Goal: Check status: Check status

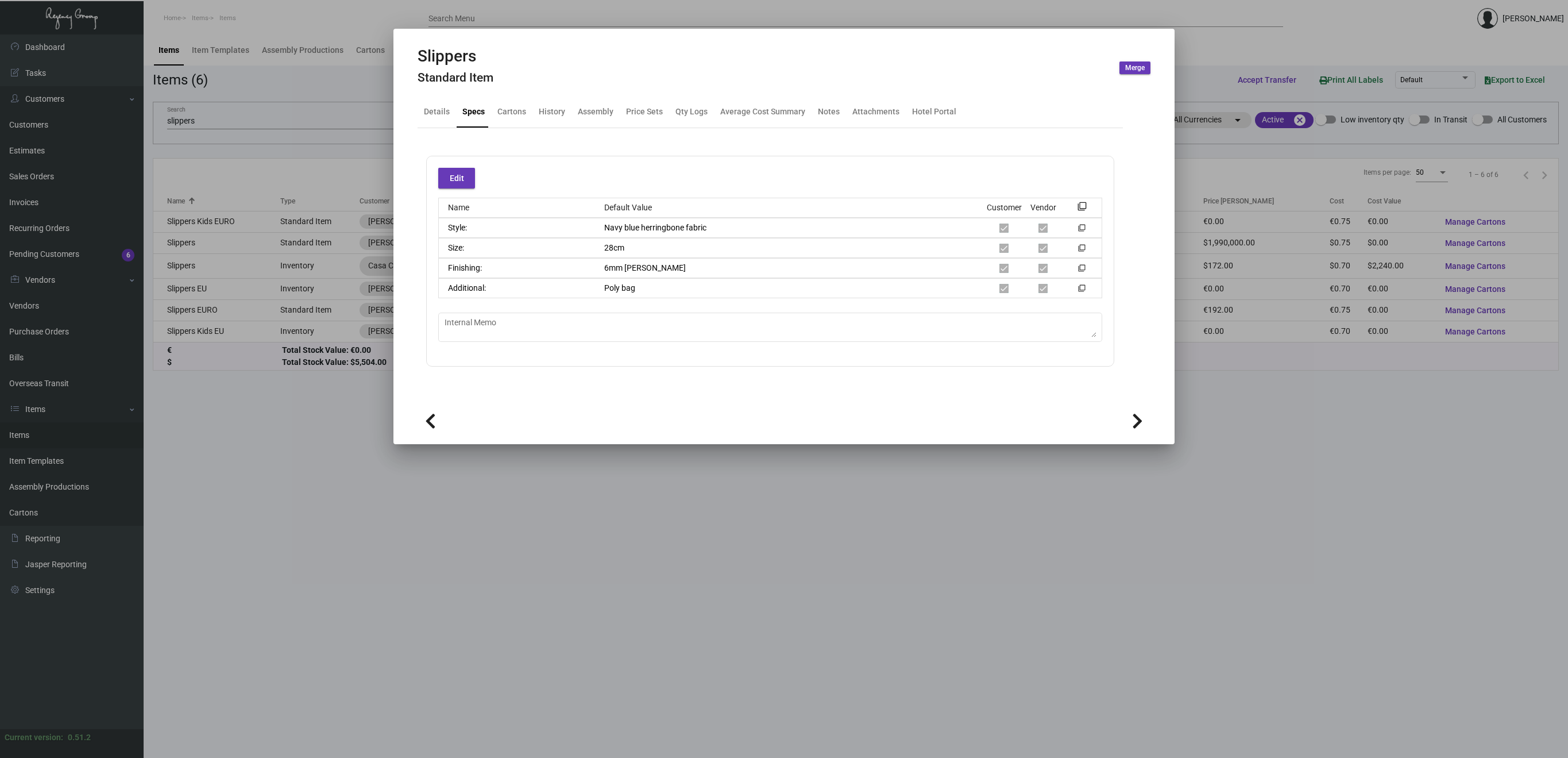
click at [136, 389] on div at bounding box center [784, 379] width 1568 height 758
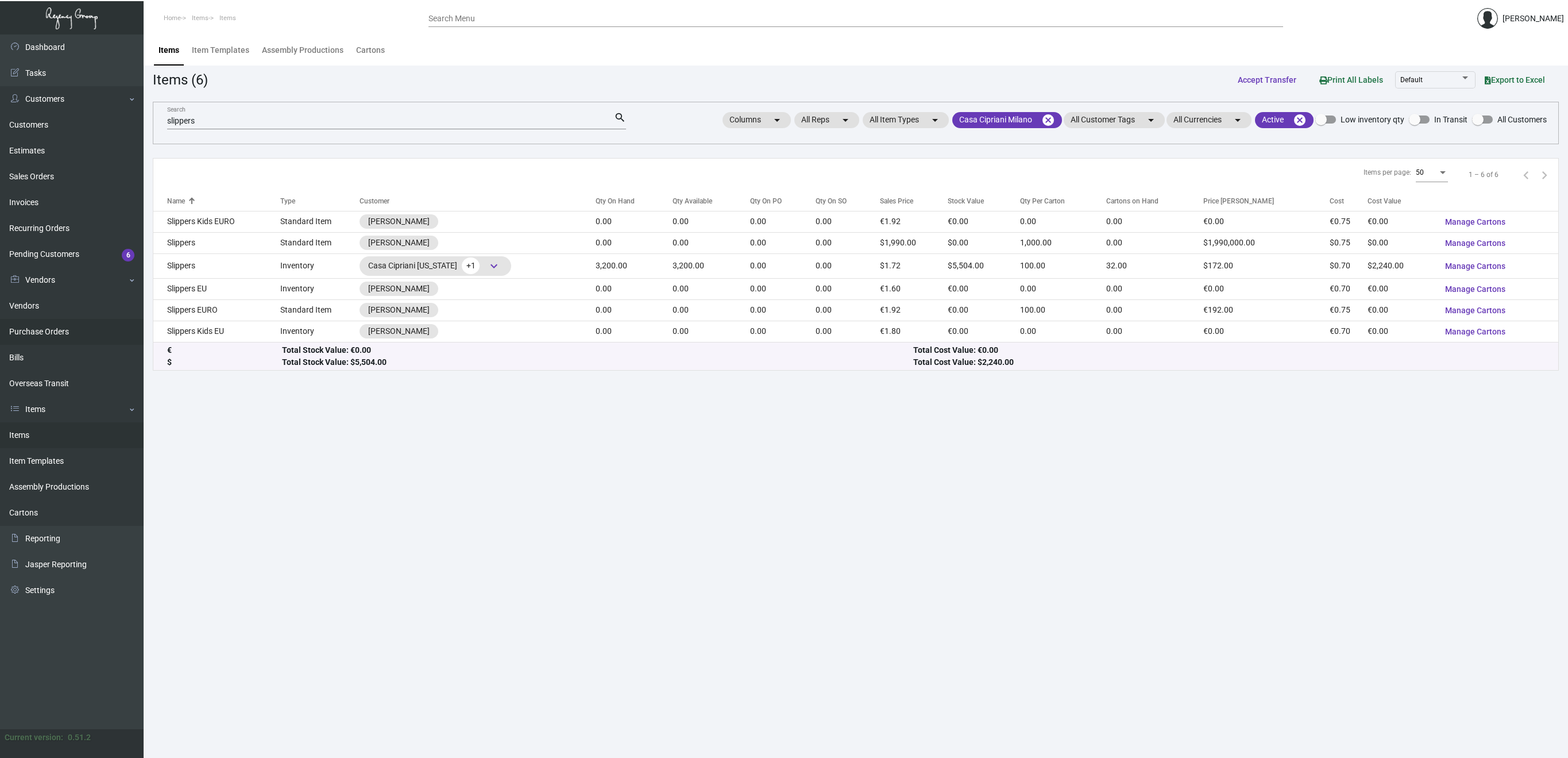
click at [63, 331] on link "Purchase Orders" at bounding box center [71, 332] width 144 height 26
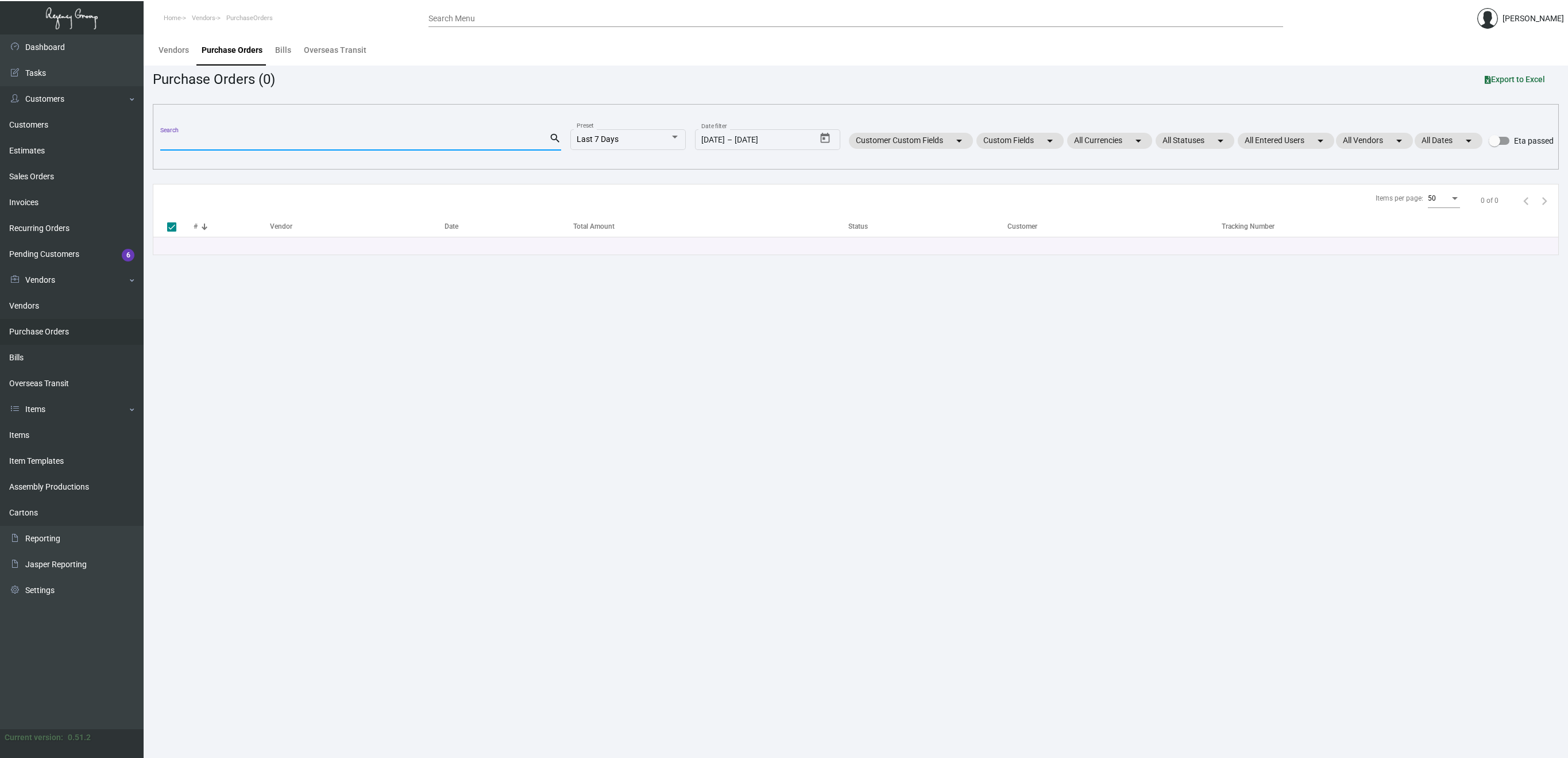
click at [215, 141] on input "Search" at bounding box center [354, 142] width 389 height 9
paste input "90915"
type input "90915"
checkbox input "false"
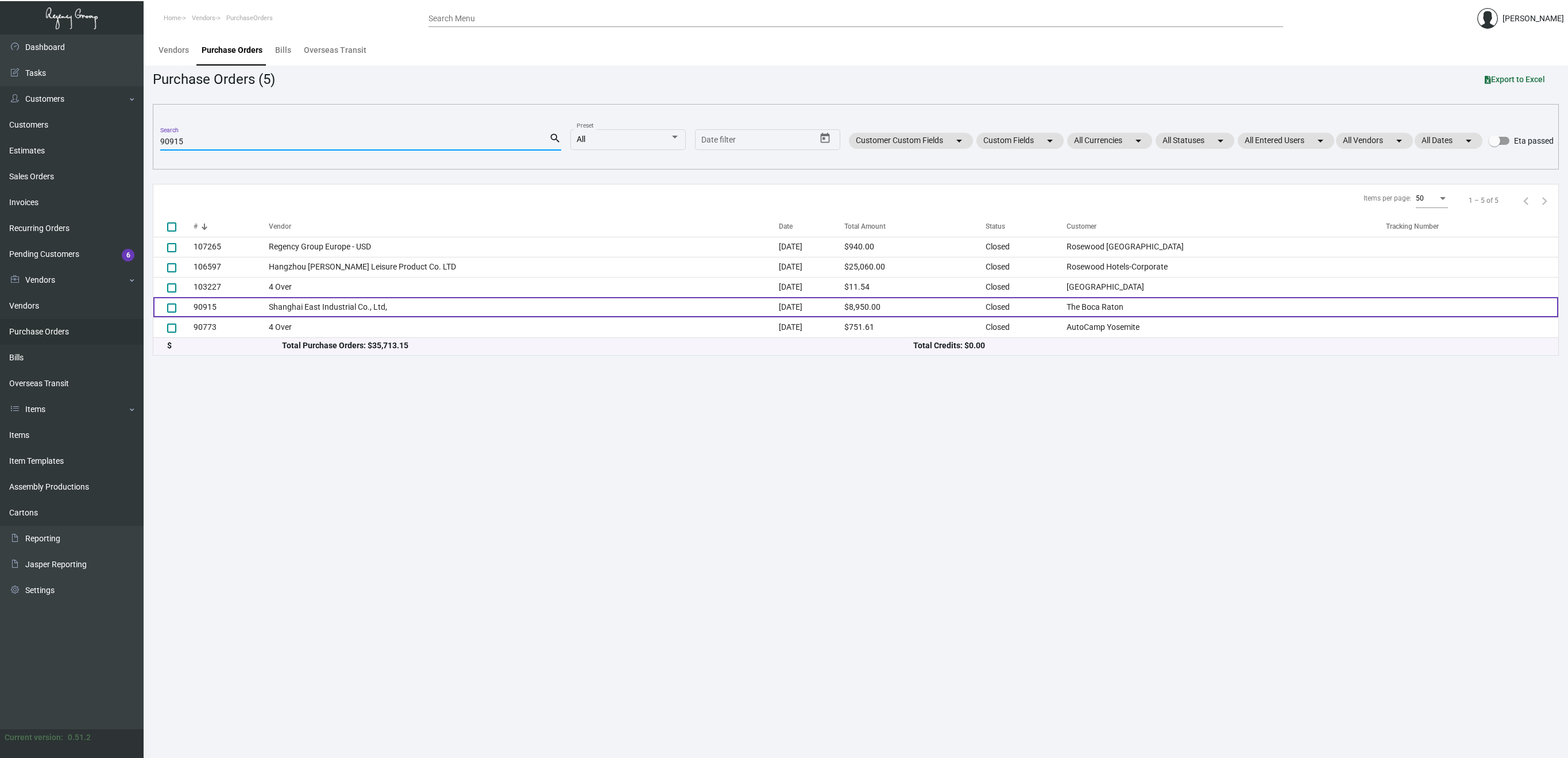
type input "90915"
click at [204, 304] on td "90915" at bounding box center [231, 307] width 75 height 20
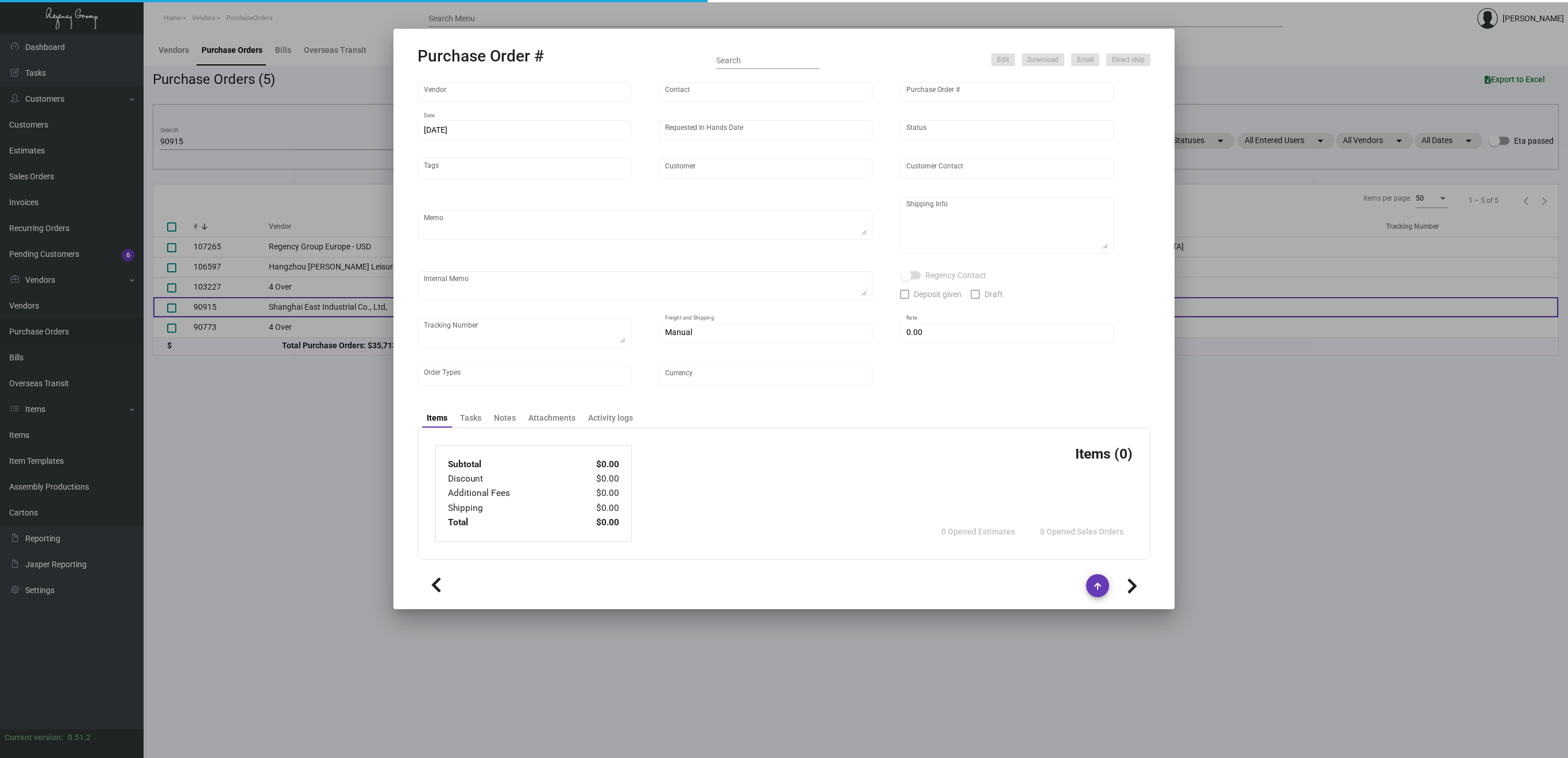
type input "Shanghai East Industrial Co., Ltd,"
type input "[PERSON_NAME]"
type input "90915"
type input "[DATE]"
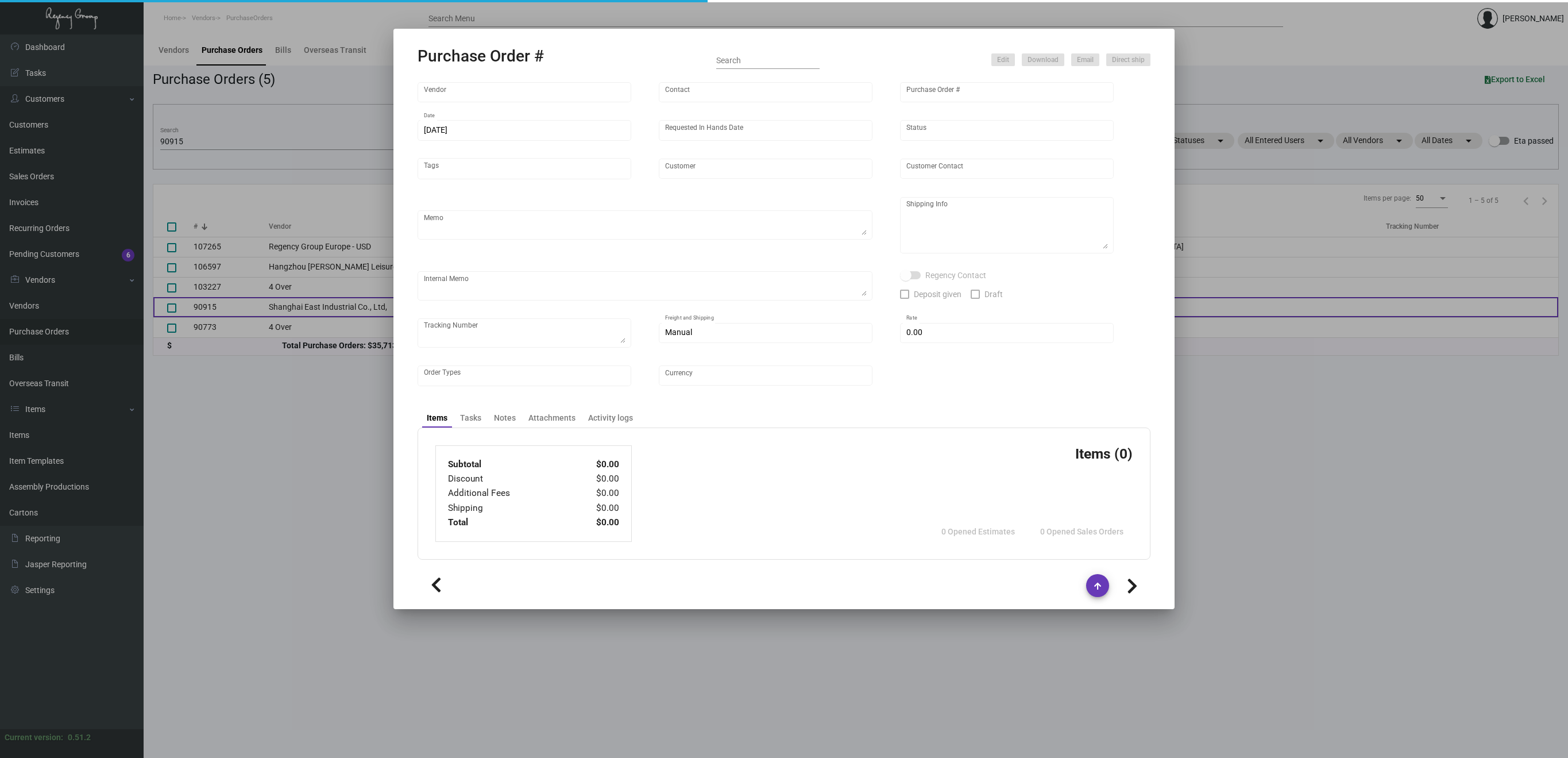
type input "The Boca Raton"
type textarea "process after sample approval"
type textarea "Regency Group NJ - [PERSON_NAME] [STREET_ADDRESS]"
checkbox input "true"
type input "$ 0.00"
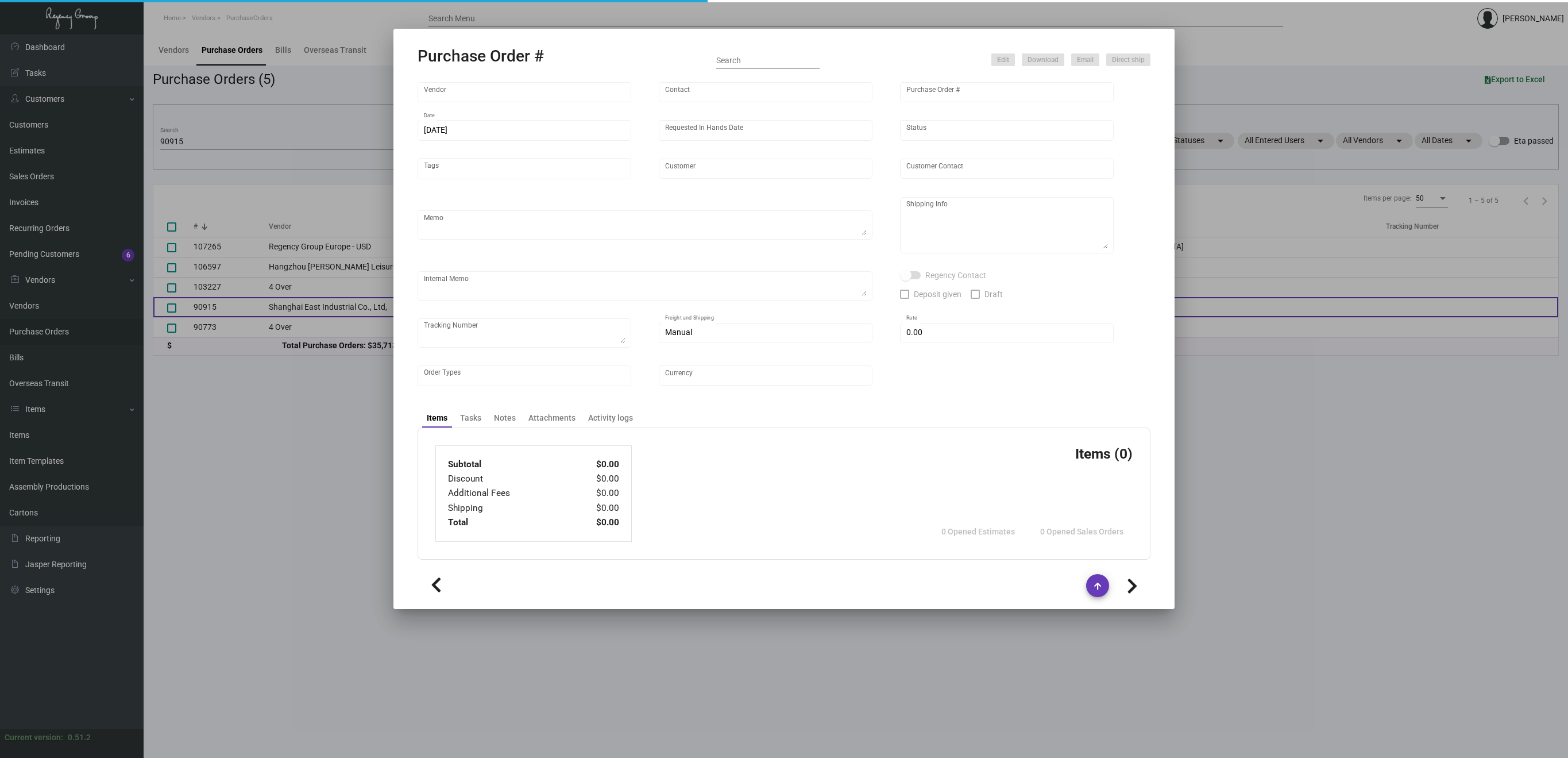
type input "United States Dollar $"
